Goal: Information Seeking & Learning: Learn about a topic

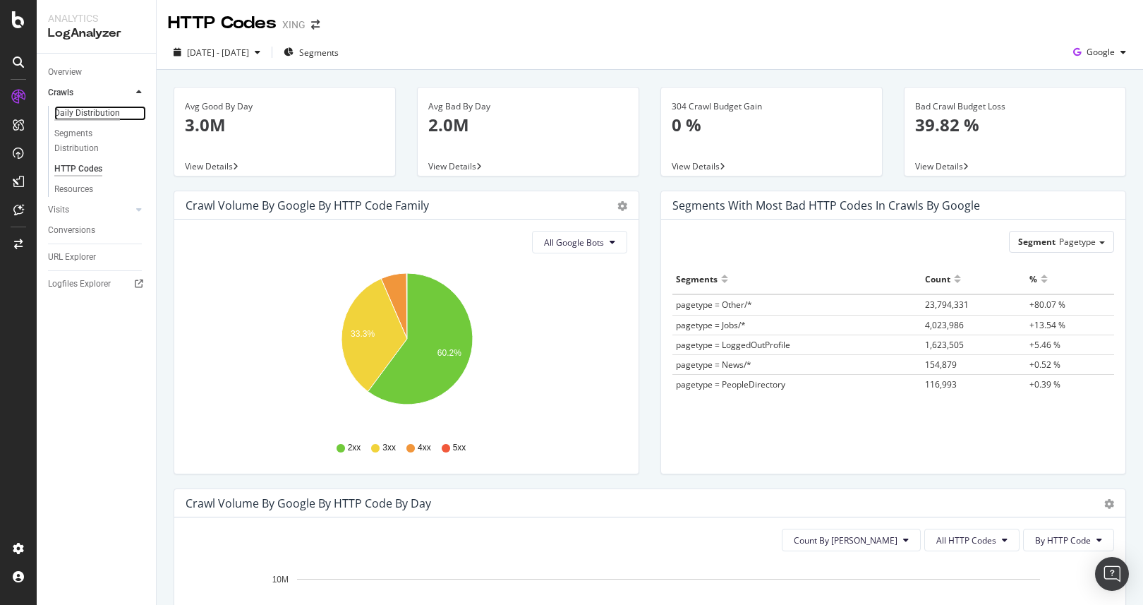
click at [114, 115] on div "Daily Distribution" at bounding box center [87, 113] width 66 height 15
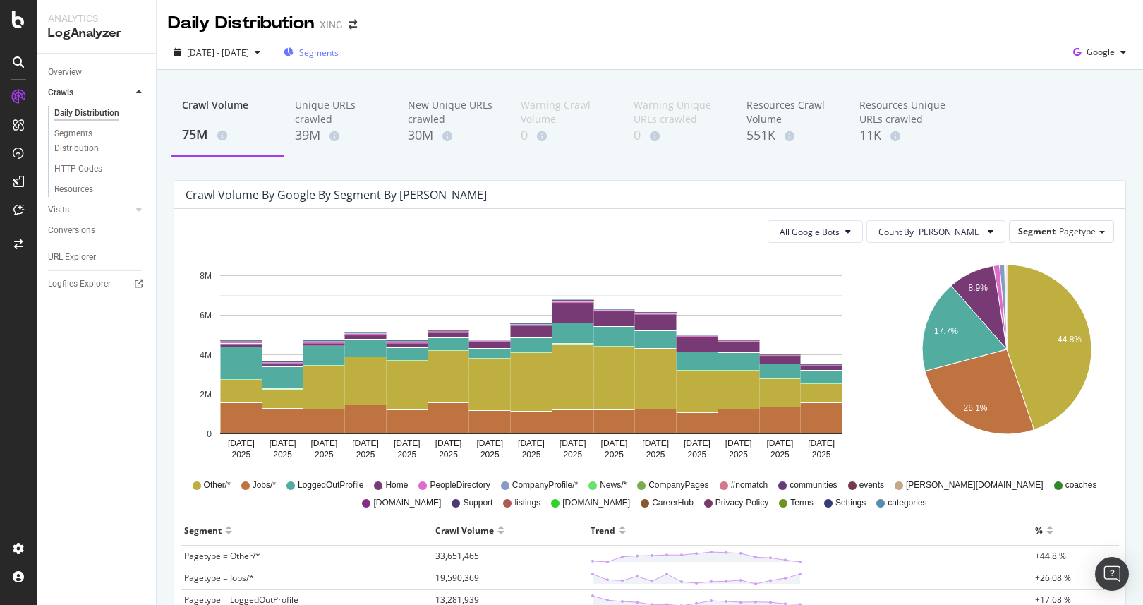
click at [338, 61] on div "Segments" at bounding box center [311, 52] width 55 height 21
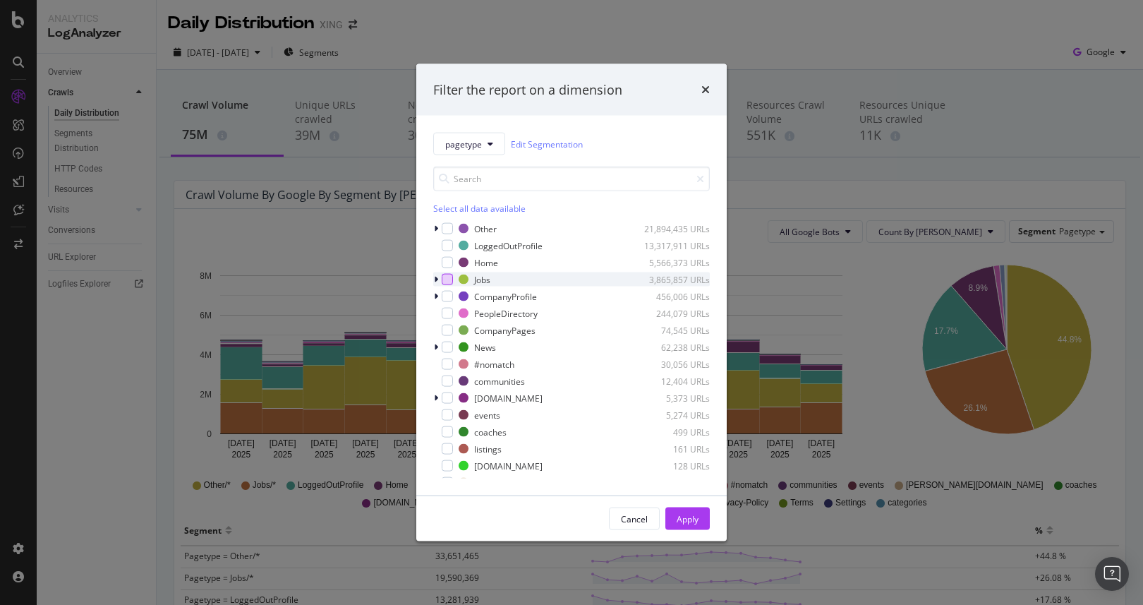
click at [447, 275] on div "modal" at bounding box center [447, 279] width 11 height 11
click at [696, 514] on div "Apply" at bounding box center [688, 518] width 22 height 12
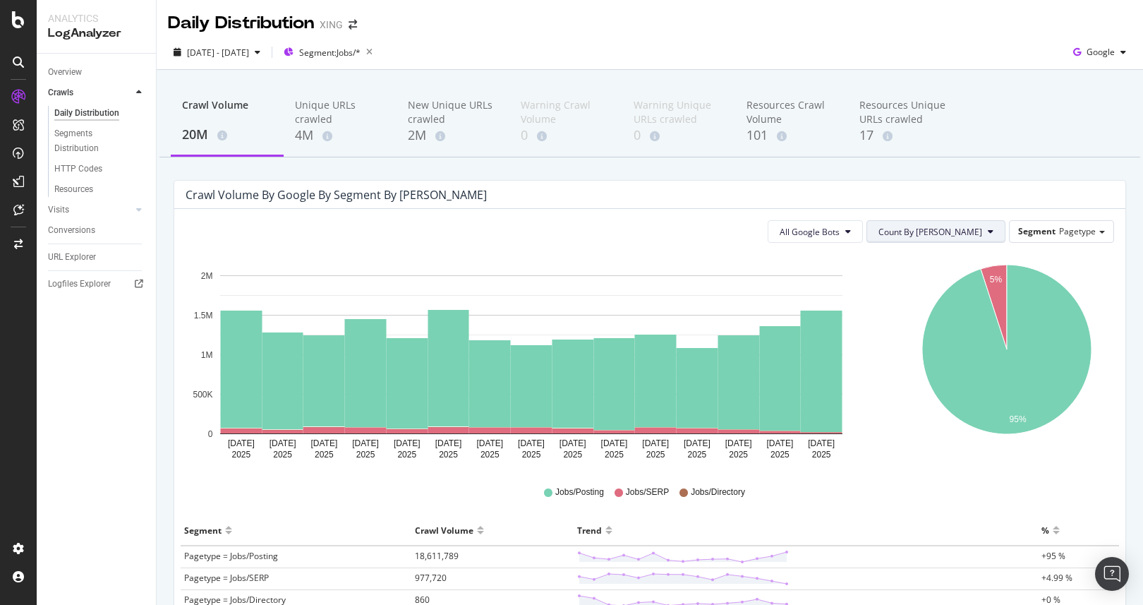
click at [990, 231] on icon at bounding box center [991, 231] width 6 height 8
click at [863, 238] on button "All Google Bots" at bounding box center [815, 231] width 95 height 23
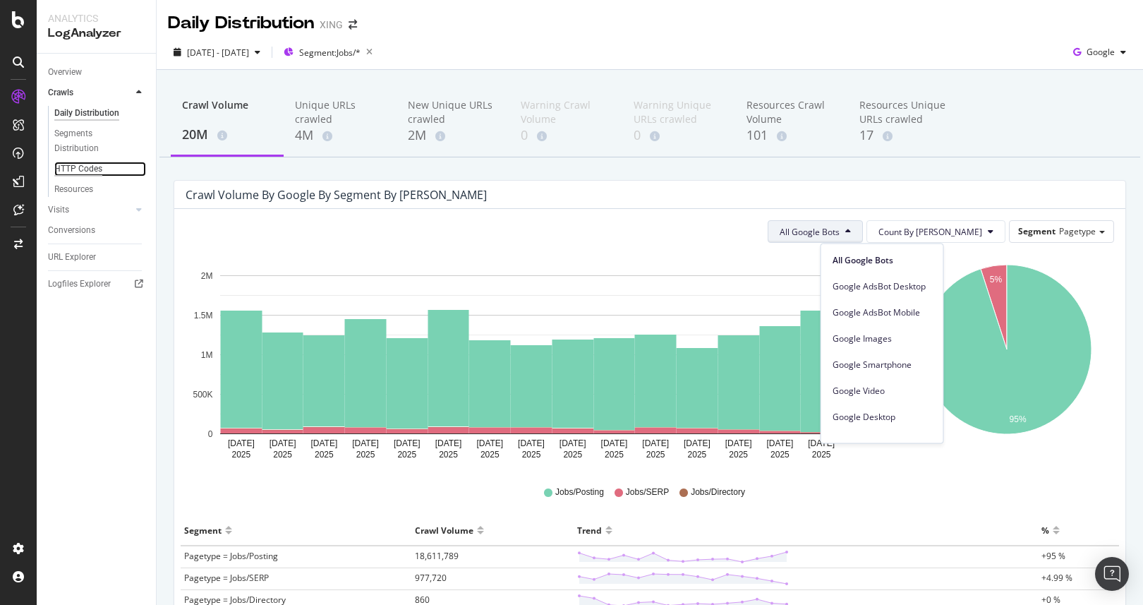
click at [92, 174] on div "HTTP Codes" at bounding box center [78, 169] width 48 height 15
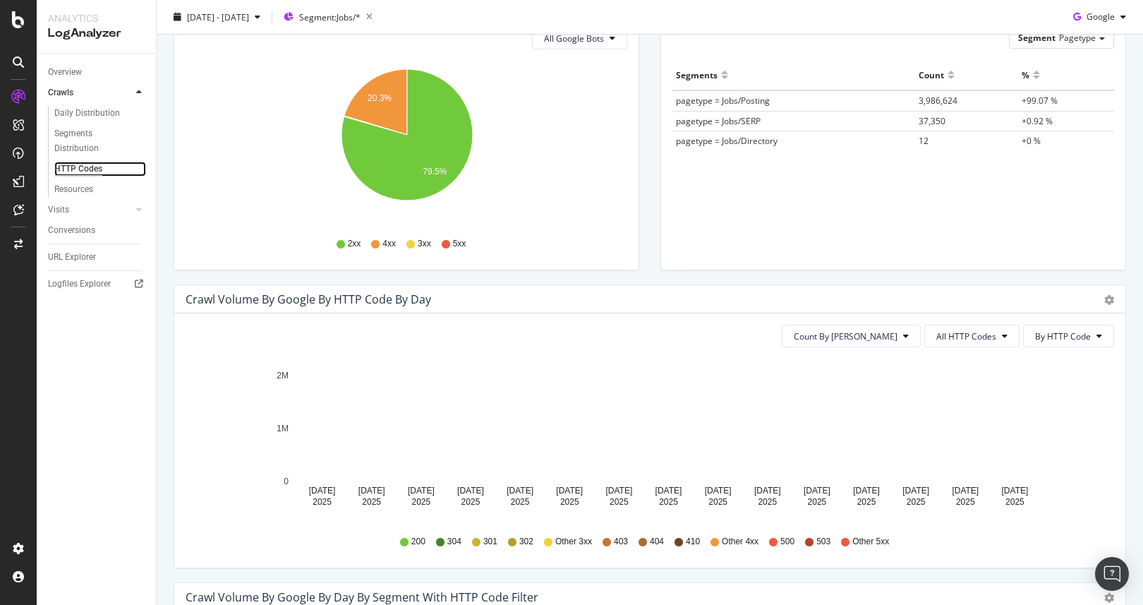
scroll to position [217, 0]
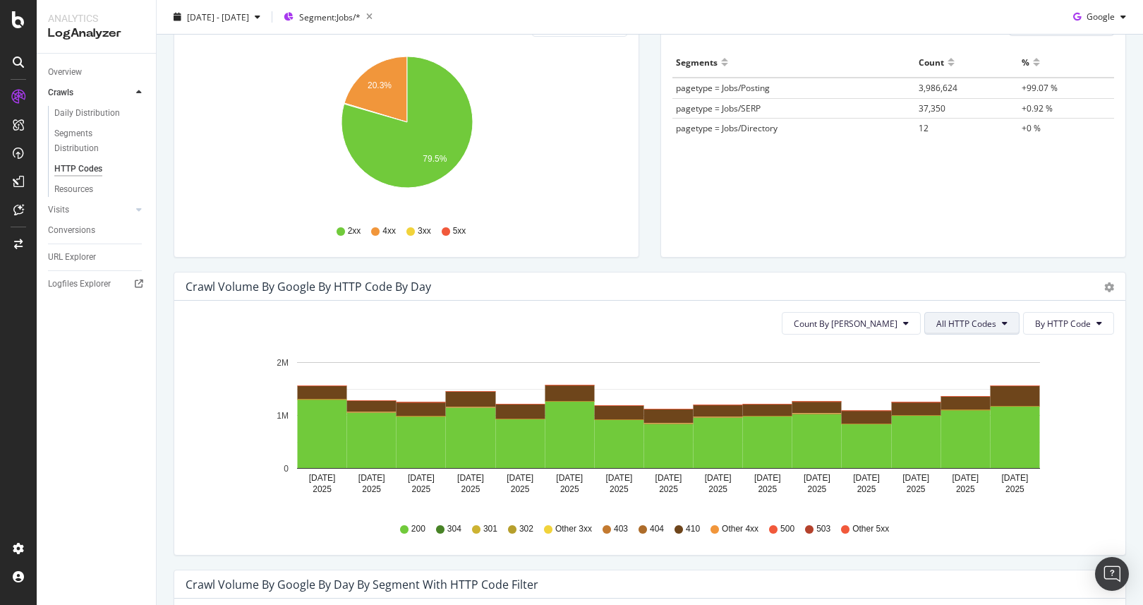
click at [954, 331] on button "All HTTP Codes" at bounding box center [971, 323] width 95 height 23
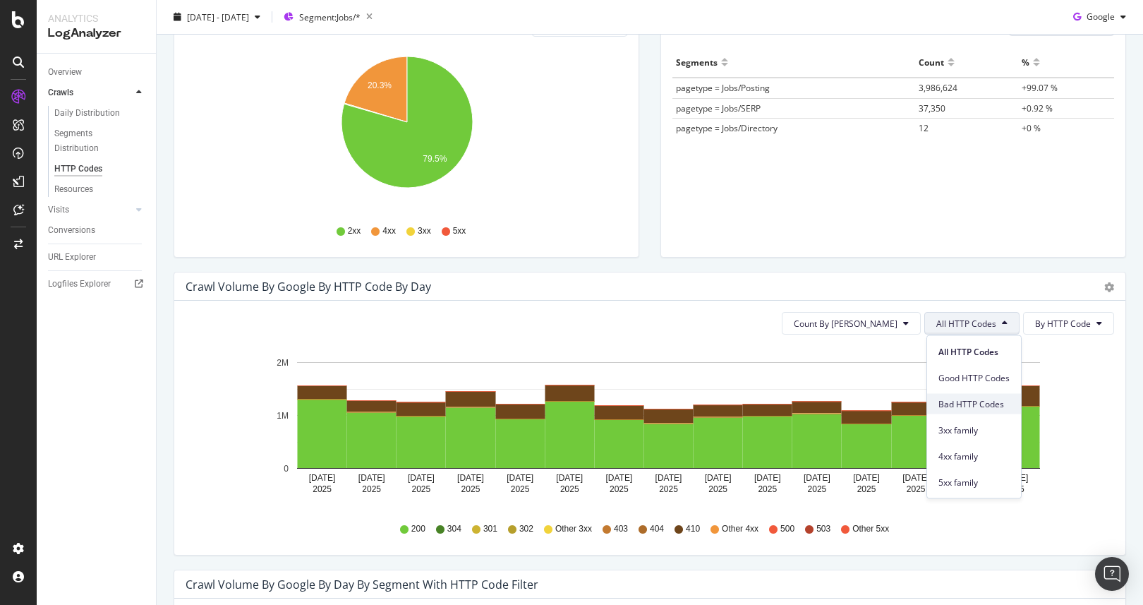
click at [960, 403] on span "Bad HTTP Codes" at bounding box center [973, 403] width 71 height 13
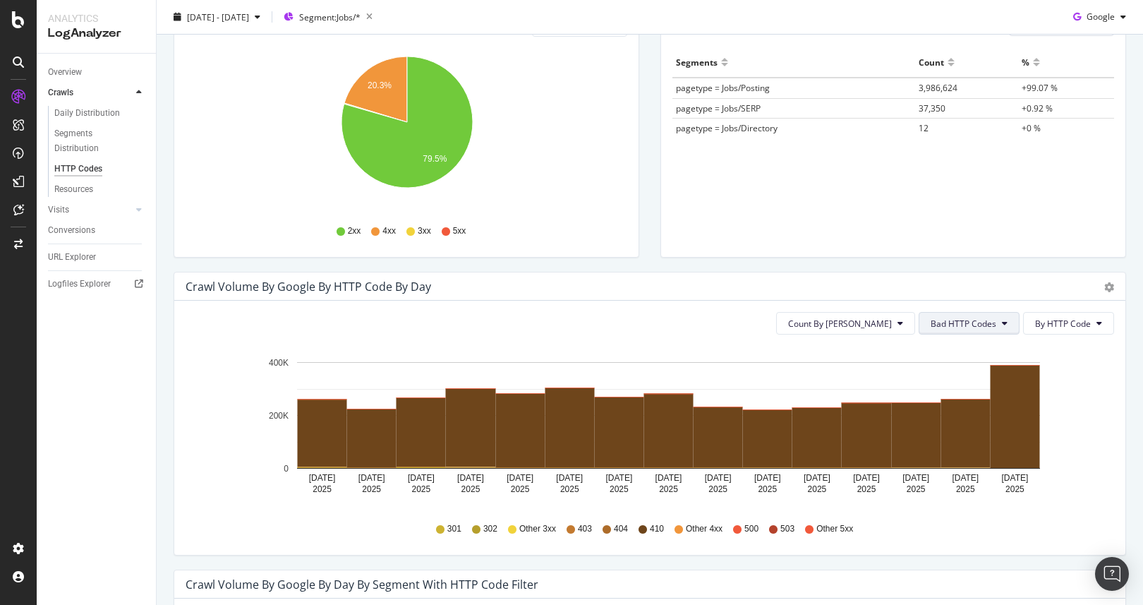
click at [953, 329] on span "Bad HTTP Codes" at bounding box center [963, 323] width 66 height 12
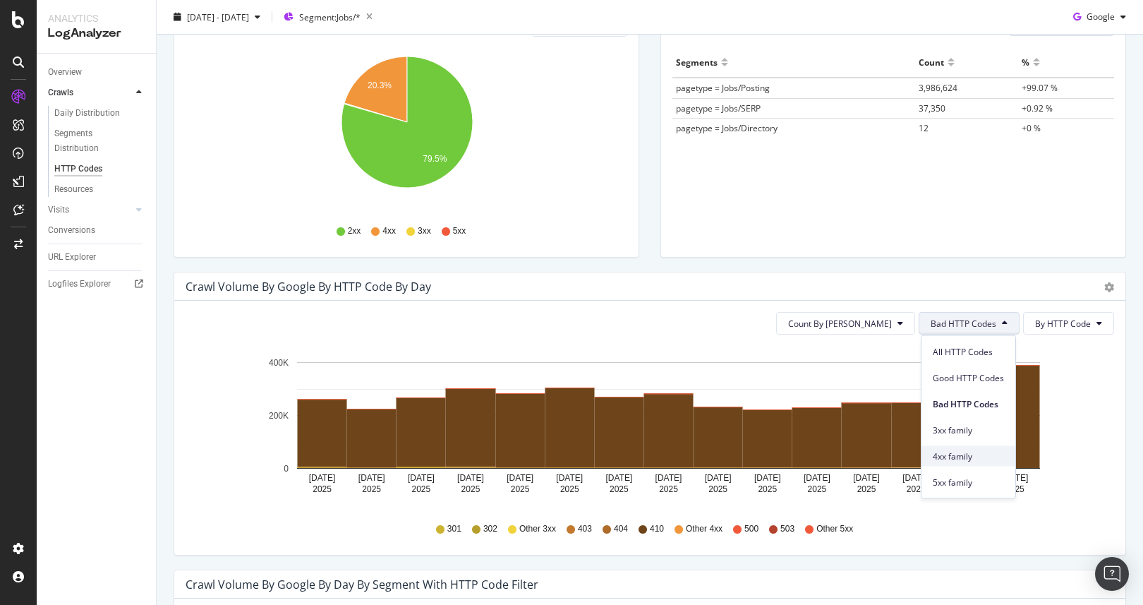
click at [971, 447] on div "4xx family" at bounding box center [968, 456] width 94 height 20
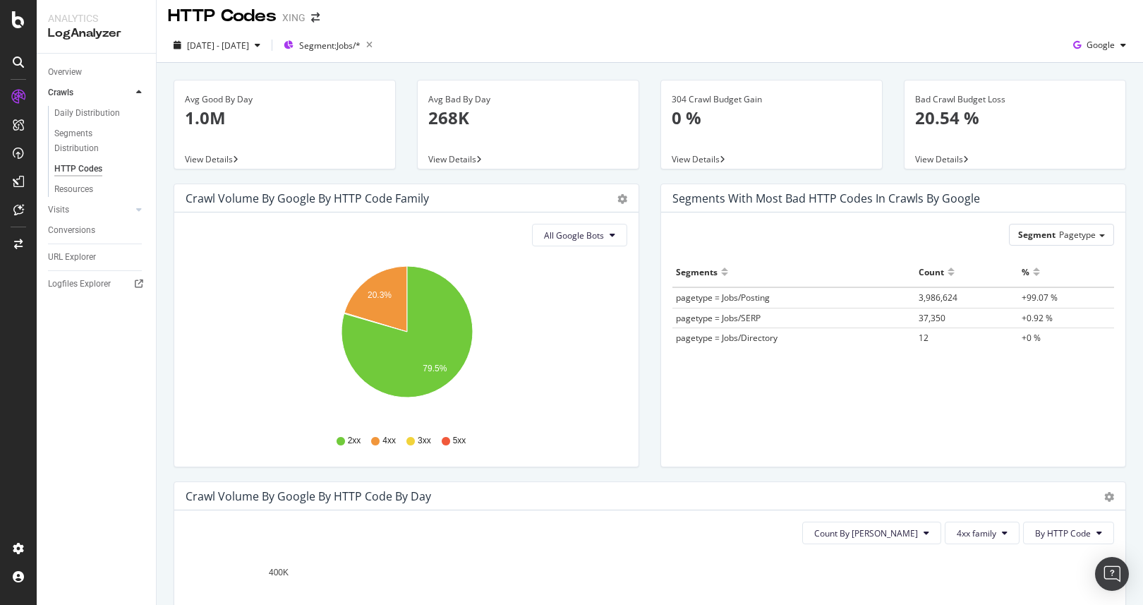
scroll to position [0, 0]
